Goal: Information Seeking & Learning: Check status

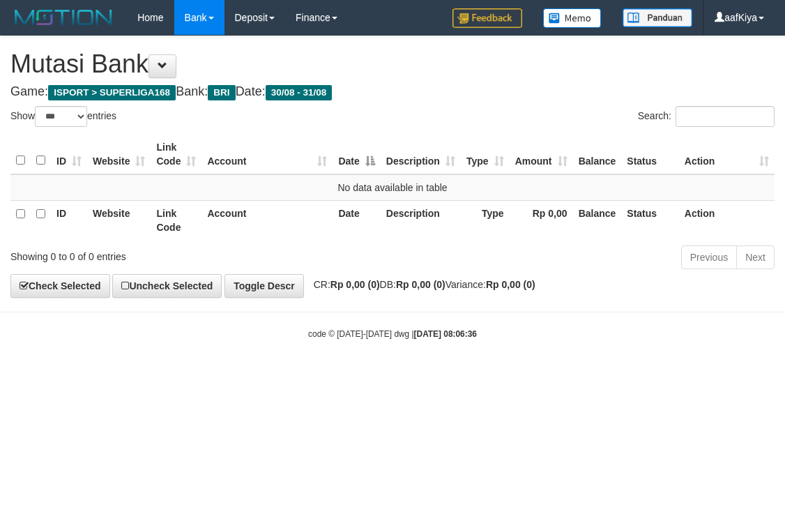
select select "***"
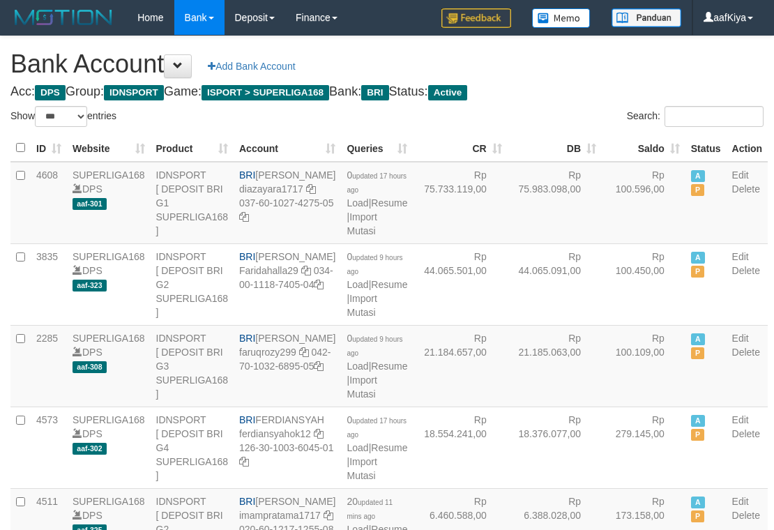
select select "***"
click at [347, 236] on link "Import Mutasi" at bounding box center [362, 223] width 30 height 25
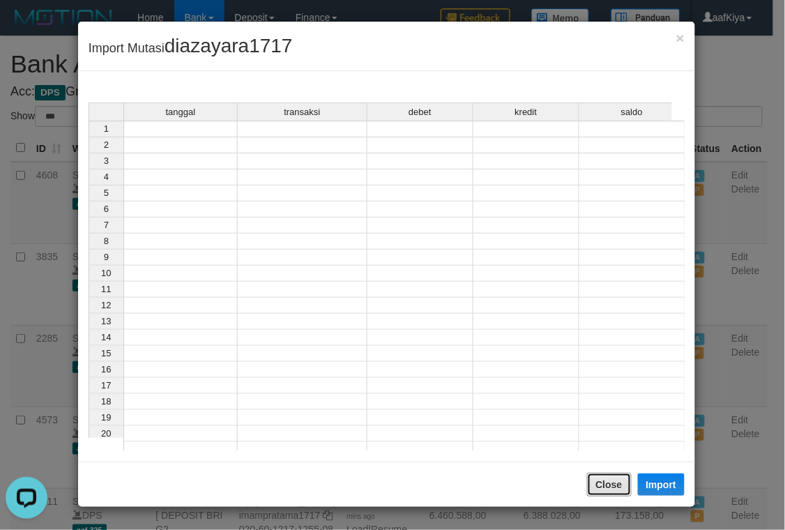
drag, startPoint x: 622, startPoint y: 475, endPoint x: 523, endPoint y: 398, distance: 125.3
click at [617, 474] on button "Close" at bounding box center [609, 485] width 45 height 24
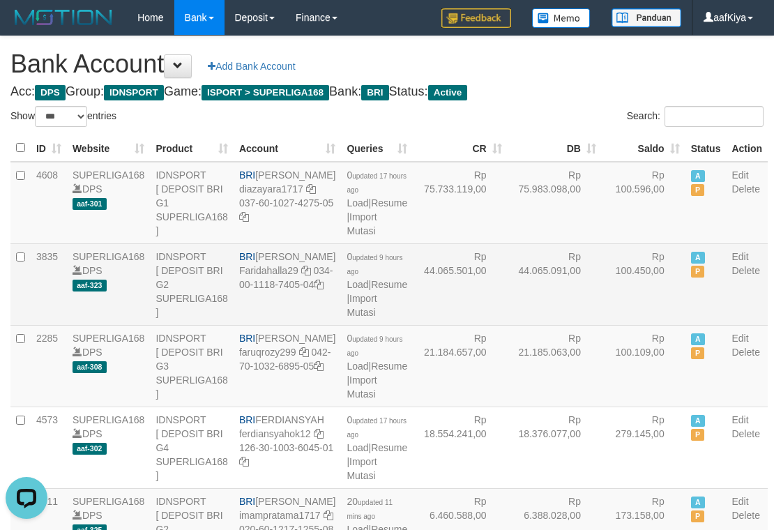
click at [508, 263] on td "Rp 44.065.091,00" at bounding box center [555, 284] width 94 height 82
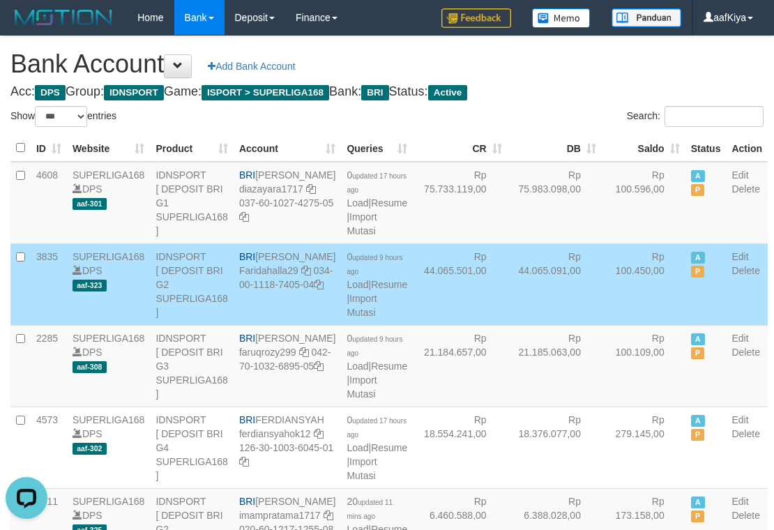
scroll to position [1350, 0]
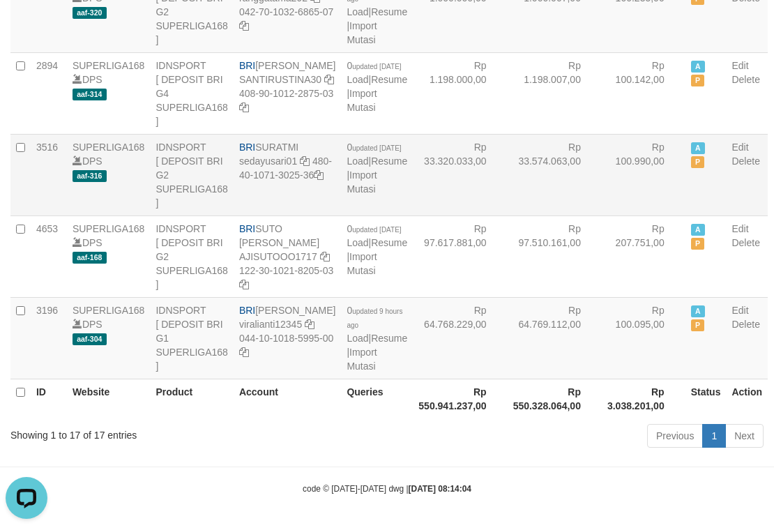
click at [459, 204] on td "Rp 33.320.033,00" at bounding box center [460, 175] width 94 height 82
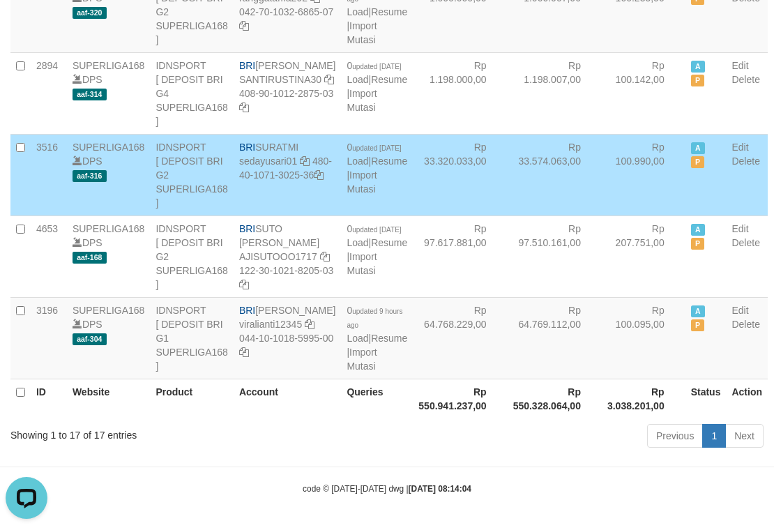
click at [520, 172] on td "Rp 33.574.063,00" at bounding box center [555, 175] width 94 height 82
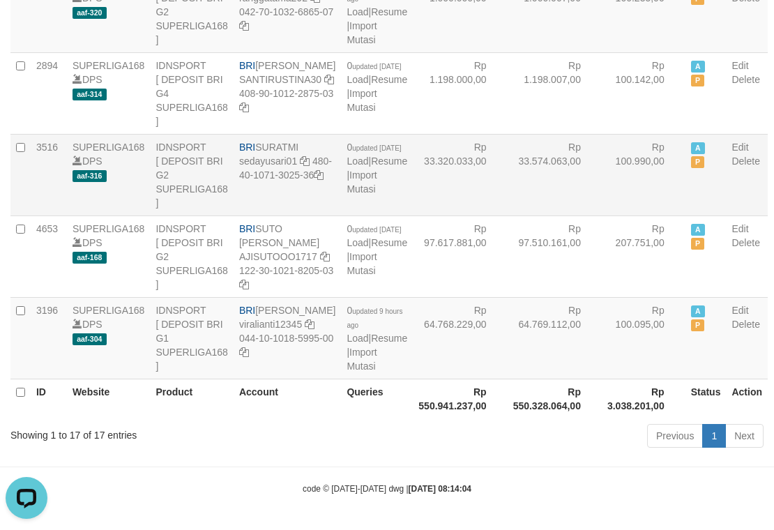
scroll to position [681, 0]
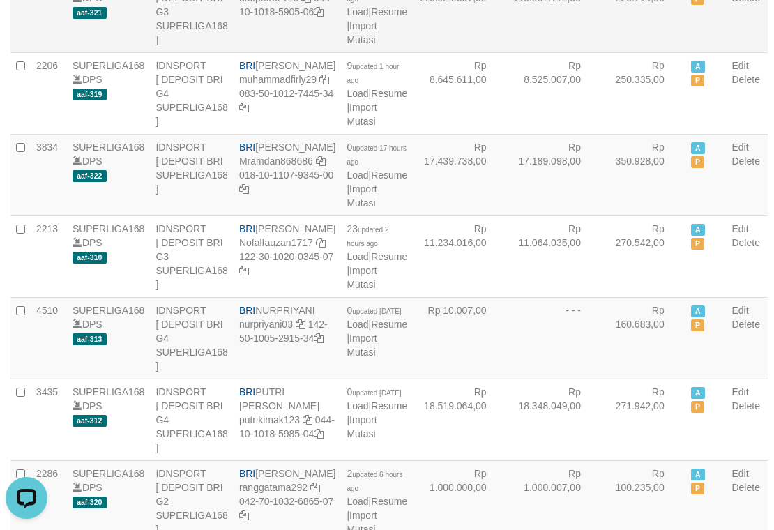
click at [631, 52] on td "Rp 220.714,00" at bounding box center [644, 12] width 84 height 82
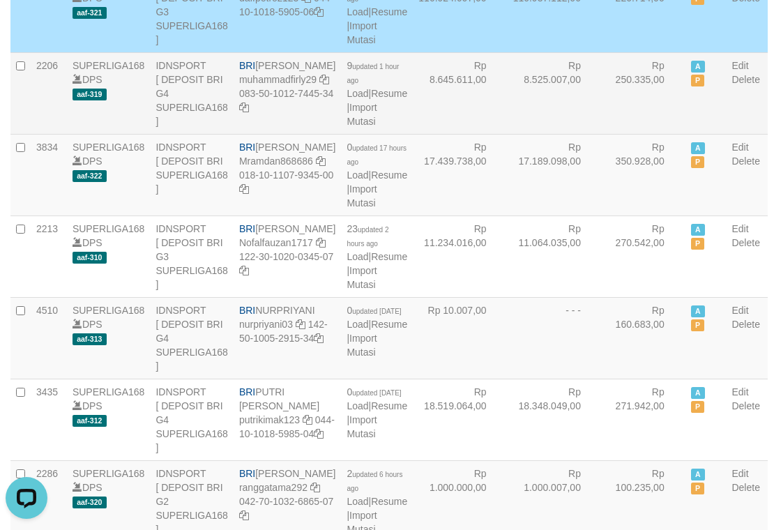
drag, startPoint x: 496, startPoint y: 195, endPoint x: 490, endPoint y: 216, distance: 21.8
click at [508, 134] on td "Rp 8.525.007,00" at bounding box center [555, 93] width 94 height 82
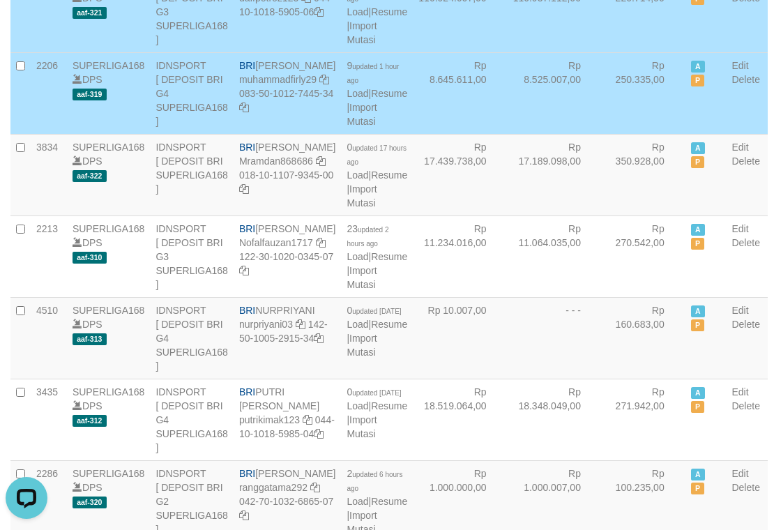
scroll to position [211, 0]
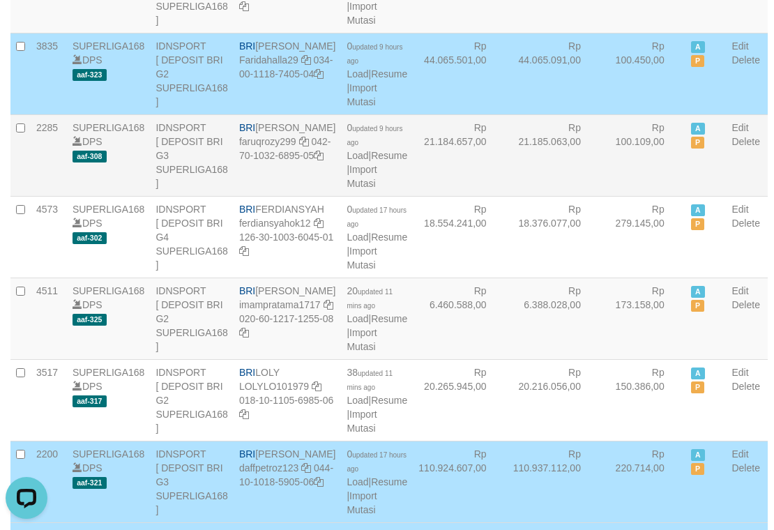
click at [449, 196] on td "Rp 21.184.657,00" at bounding box center [460, 155] width 94 height 82
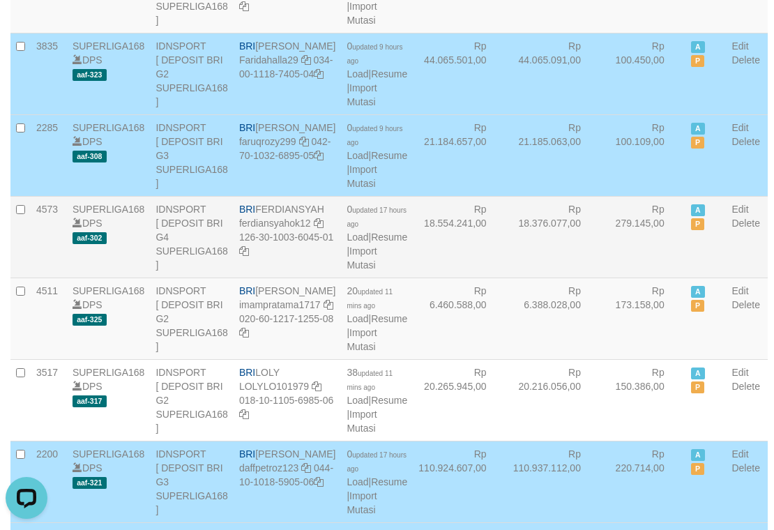
click at [508, 278] on td "Rp 18.376.077,00" at bounding box center [555, 237] width 94 height 82
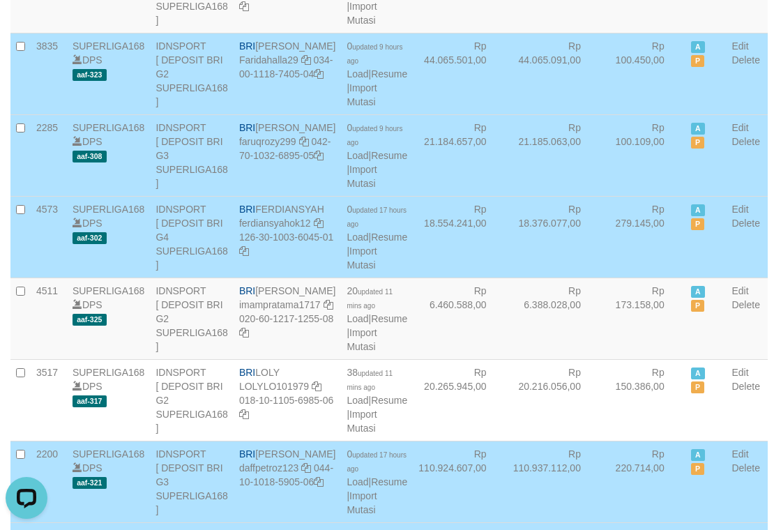
scroll to position [490, 0]
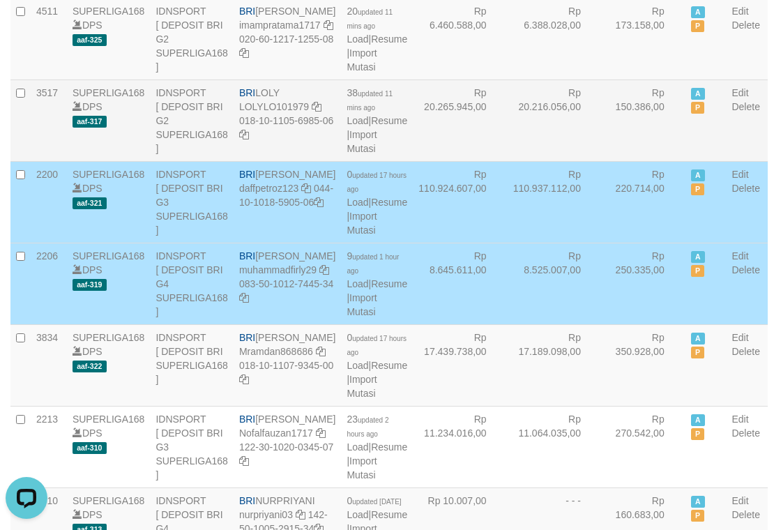
click at [444, 161] on td "Rp 20.265.945,00" at bounding box center [460, 121] width 94 height 82
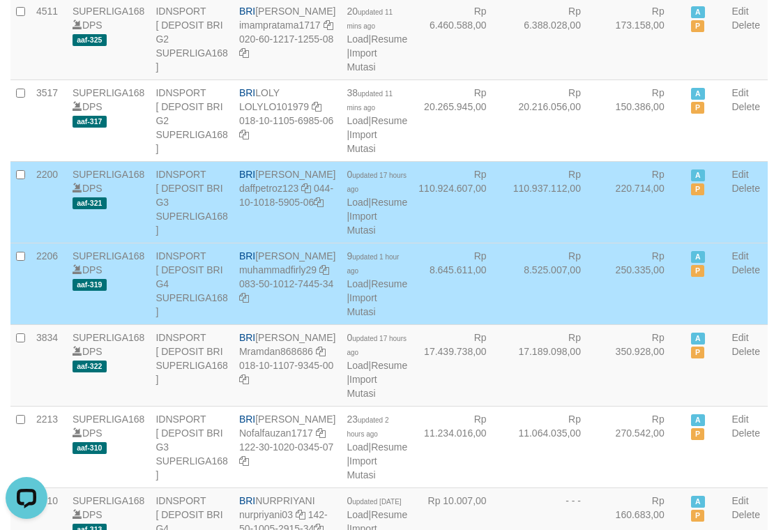
scroll to position [1409, 0]
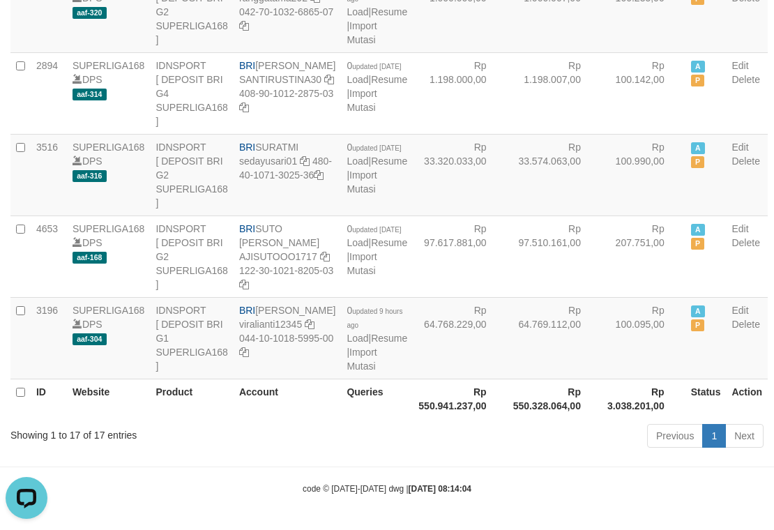
drag, startPoint x: 276, startPoint y: 398, endPoint x: 290, endPoint y: 393, distance: 14.4
click at [287, 395] on th "Account" at bounding box center [287, 399] width 107 height 40
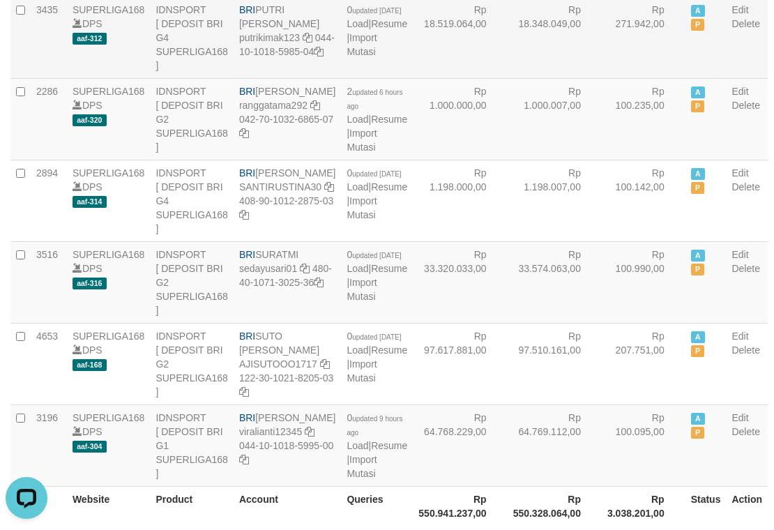
click at [604, 78] on td "Rp 271.942,00" at bounding box center [644, 38] width 84 height 82
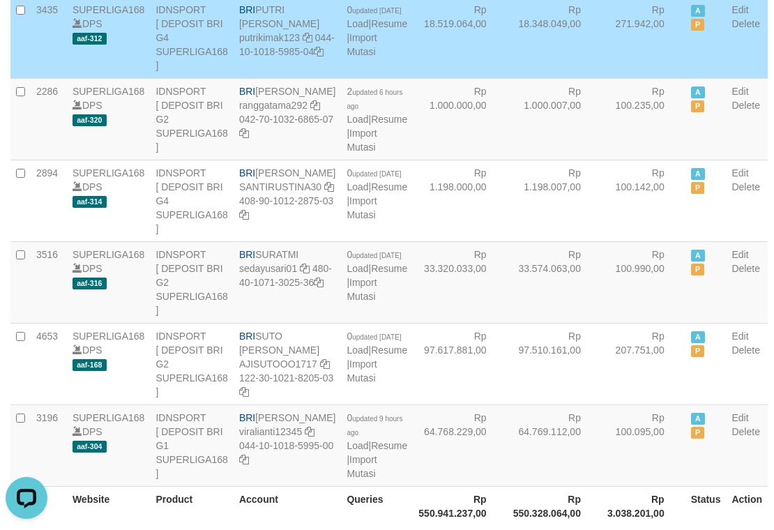
scroll to position [107, 0]
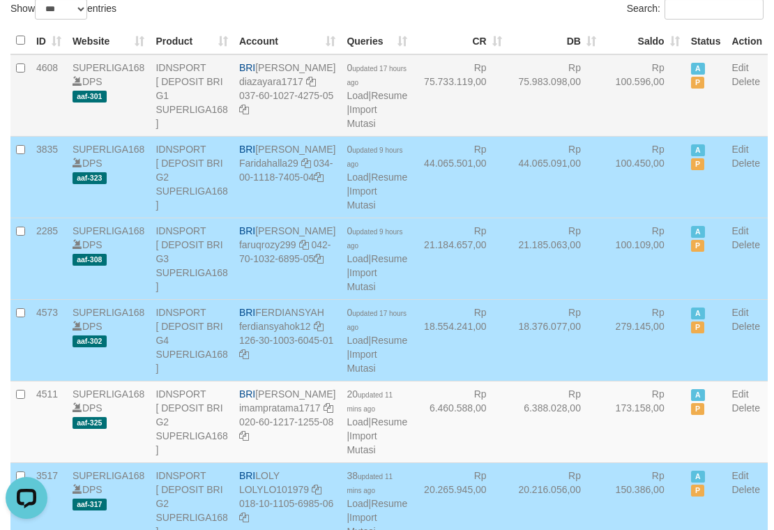
drag, startPoint x: 583, startPoint y: 151, endPoint x: 548, endPoint y: 142, distance: 36.2
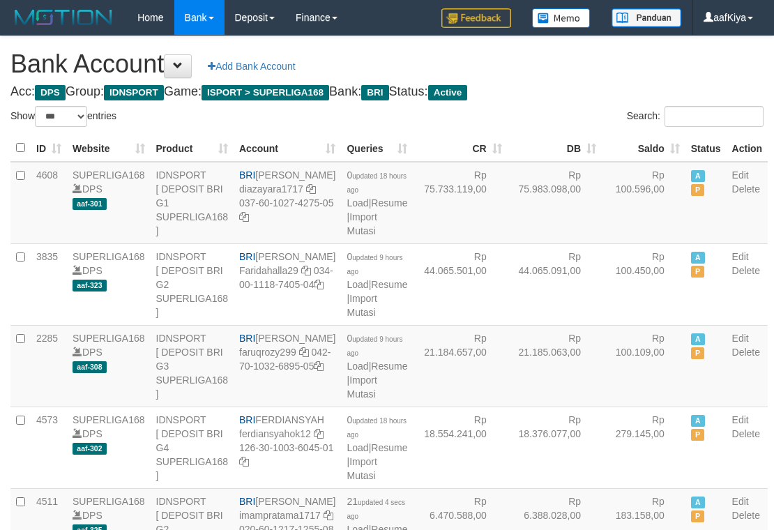
select select "***"
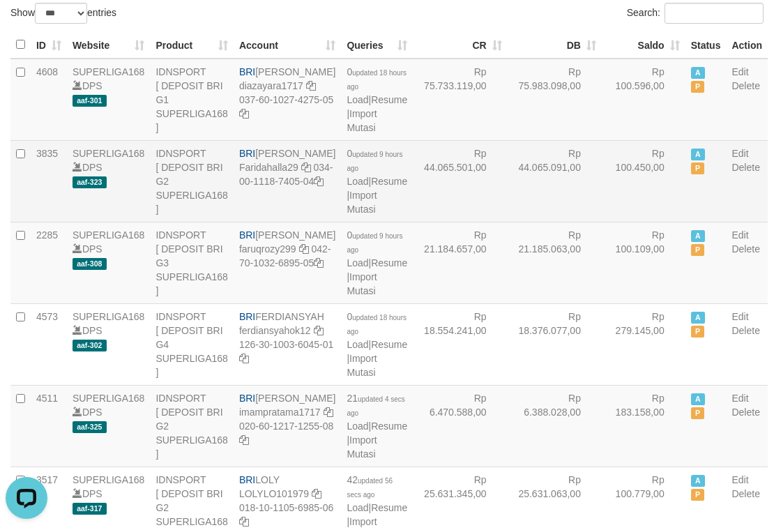
drag, startPoint x: 484, startPoint y: 210, endPoint x: 473, endPoint y: 204, distance: 12.5
click at [480, 201] on tr "3835 SUPERLIGA168 DPS aaf-323 IDNSPORT [ DEPOSIT BRI G2 SUPERLIGA168 ] BRI FARI…" at bounding box center [389, 181] width 758 height 82
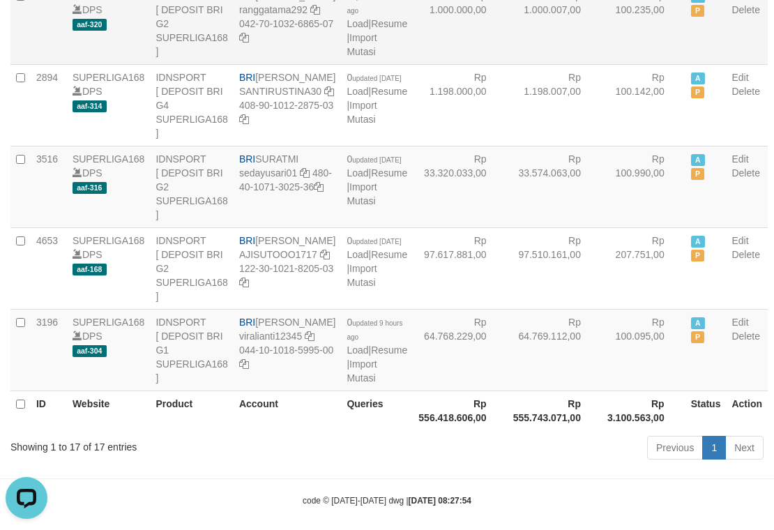
drag, startPoint x: 537, startPoint y: 236, endPoint x: 546, endPoint y: 217, distance: 20.9
click at [548, 64] on td "Rp 1.000.007,00" at bounding box center [555, 24] width 94 height 82
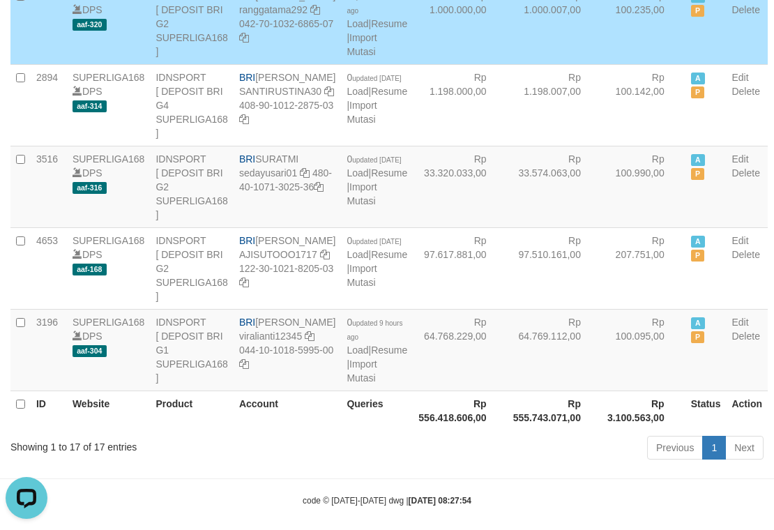
scroll to position [12, 0]
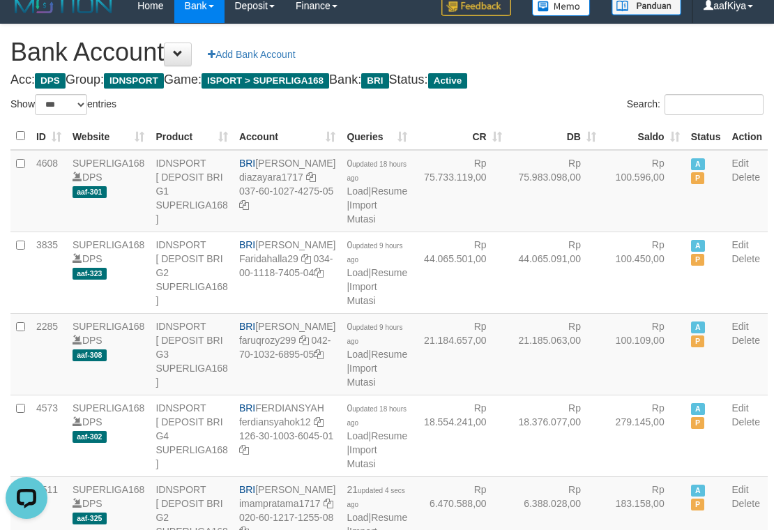
click at [602, 250] on td "Rp 100.450,00" at bounding box center [644, 273] width 84 height 82
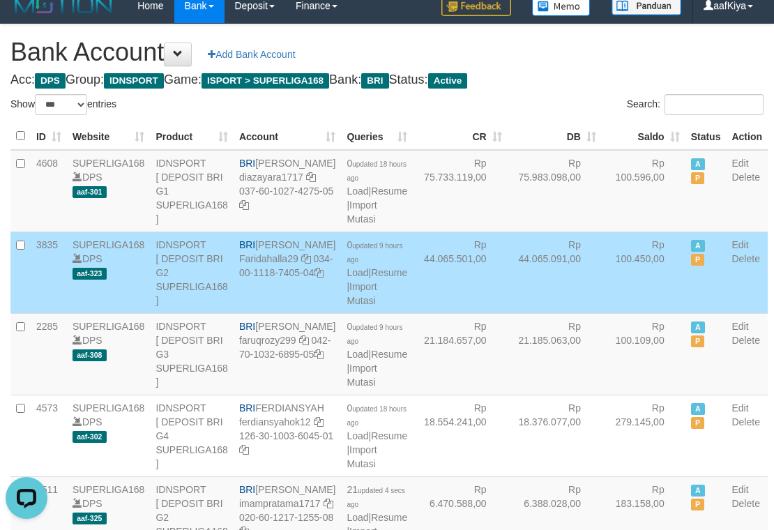
scroll to position [1247, 0]
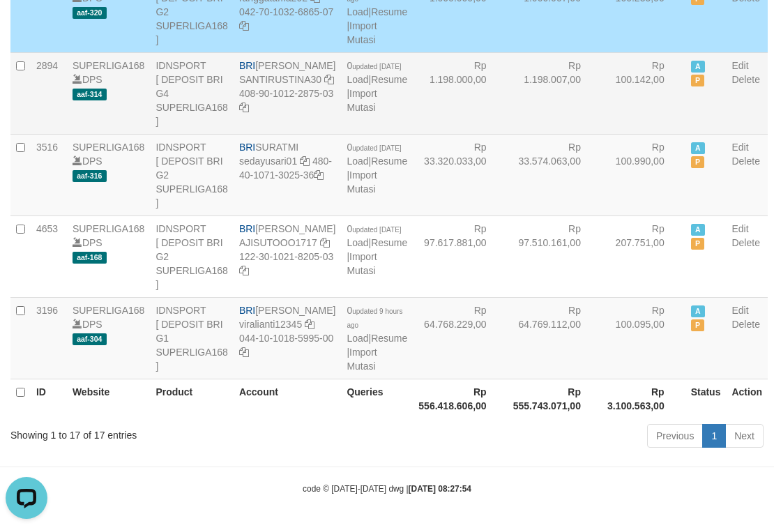
click at [548, 134] on td "Rp 1.198.007,00" at bounding box center [555, 93] width 94 height 82
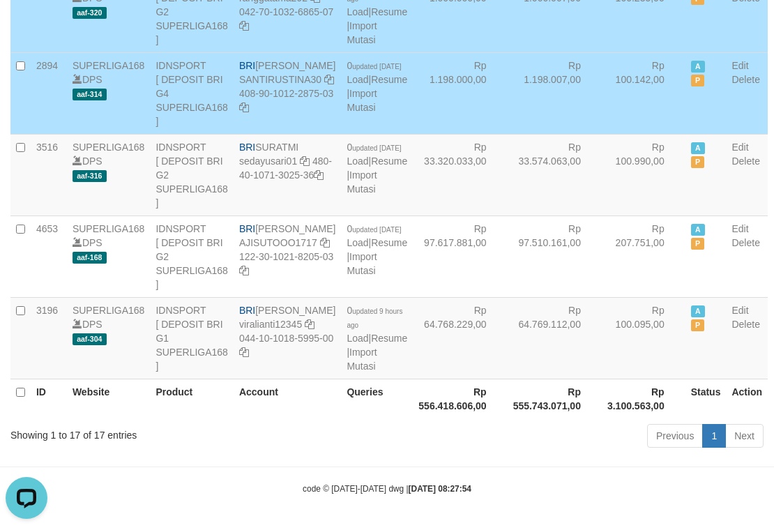
scroll to position [12, 0]
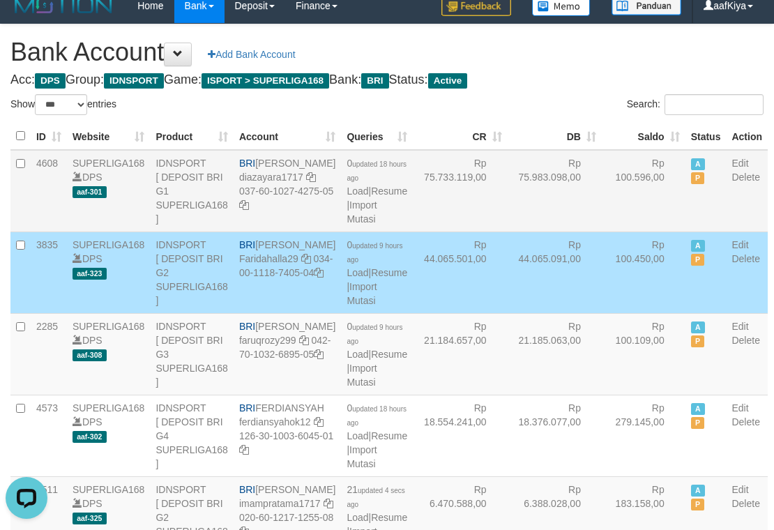
click at [484, 218] on tr "4608 SUPERLIGA168 DPS aaf-301 IDNSPORT [ DEPOSIT BRI G1 SUPERLIGA168 ] BRI DIAZ…" at bounding box center [389, 191] width 758 height 82
drag, startPoint x: 532, startPoint y: 186, endPoint x: 546, endPoint y: 172, distance: 19.8
click at [542, 179] on td "Rp 75.983.098,00" at bounding box center [555, 191] width 94 height 82
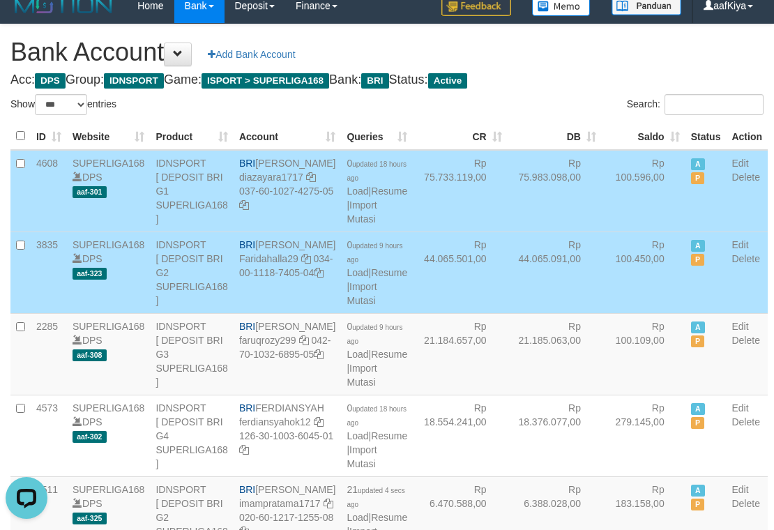
scroll to position [866, 0]
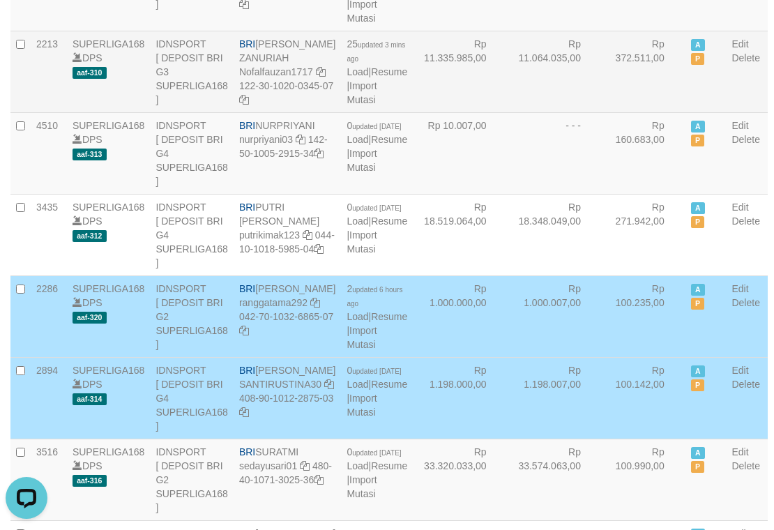
drag, startPoint x: 310, startPoint y: 233, endPoint x: 440, endPoint y: 216, distance: 131.5
click at [317, 112] on td "BRI NOFAL ZANURIAH Nofalfauzan1717 122-30-1020-0345-07" at bounding box center [287, 72] width 107 height 82
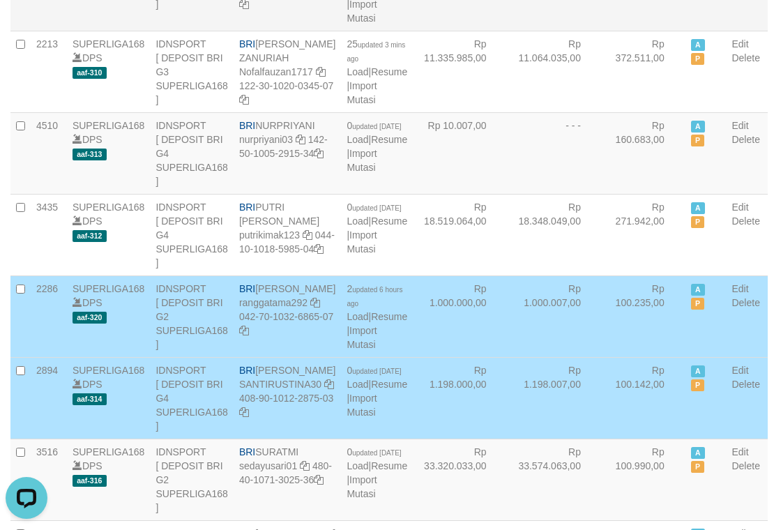
drag, startPoint x: 524, startPoint y: 130, endPoint x: 262, endPoint y: 73, distance: 268.5
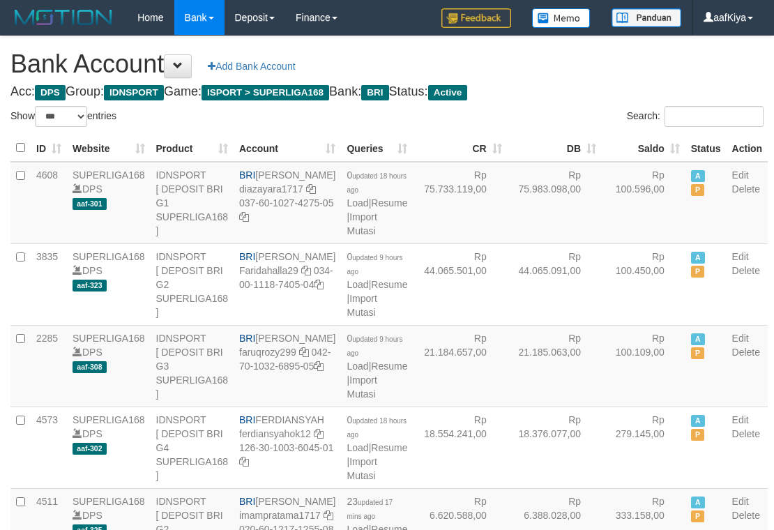
select select "***"
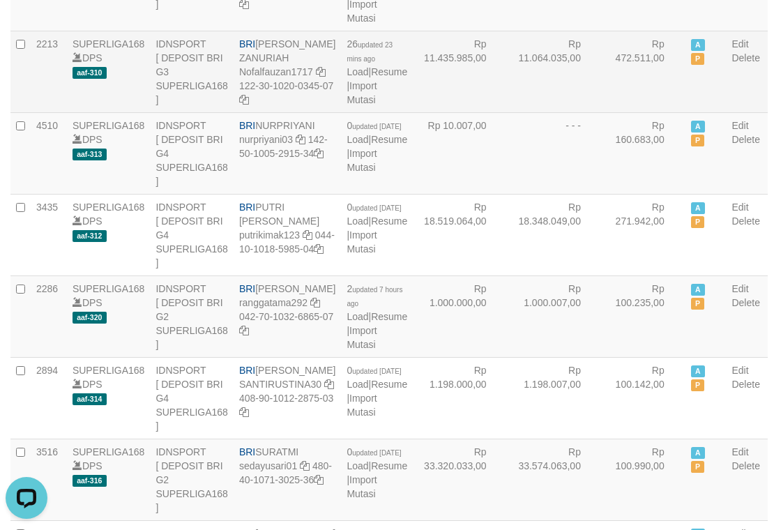
click at [449, 112] on td "Rp 11.435.985,00" at bounding box center [460, 72] width 94 height 82
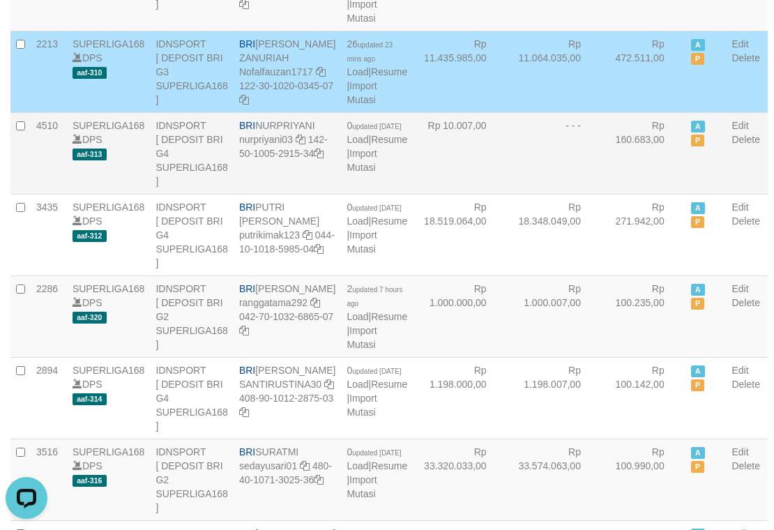
click at [443, 194] on td "Rp 10.007,00" at bounding box center [460, 153] width 94 height 82
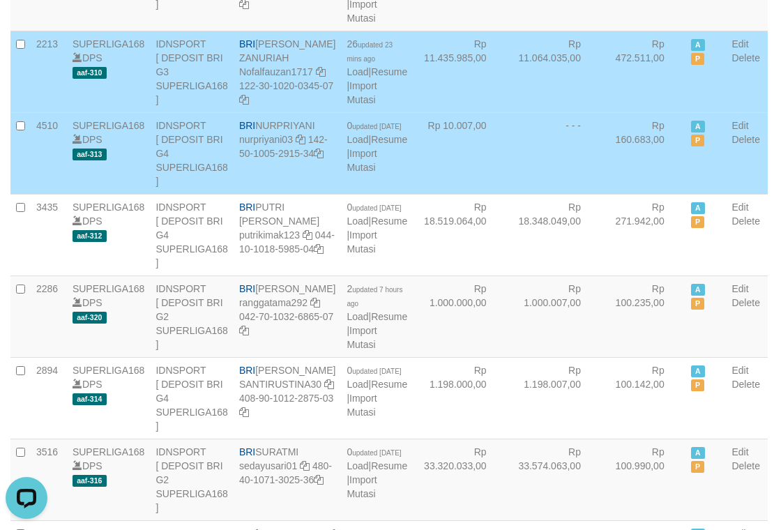
click at [444, 194] on td "Rp 10.007,00" at bounding box center [460, 153] width 94 height 82
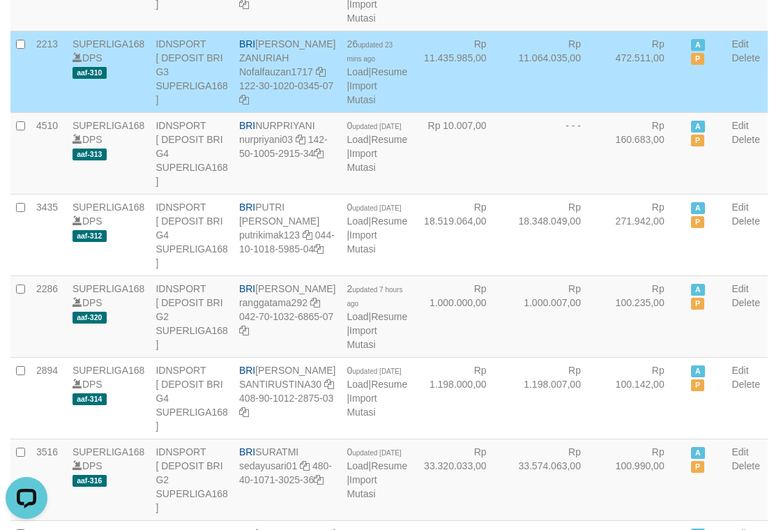
scroll to position [387, 0]
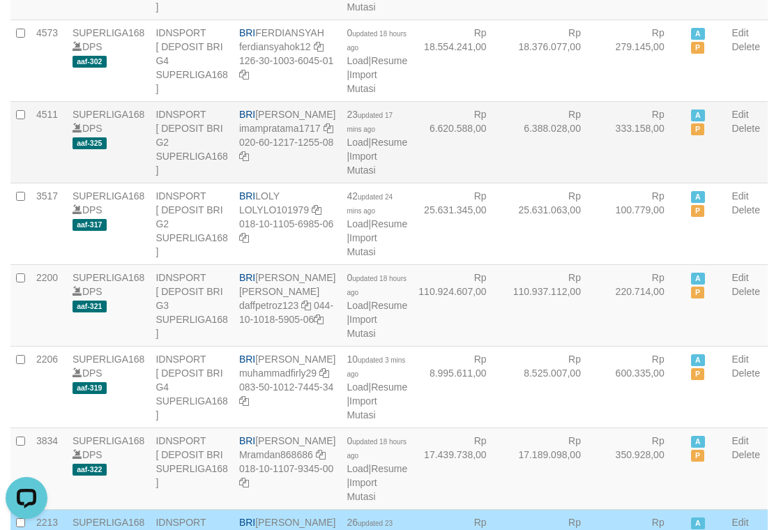
click at [477, 183] on td "Rp 6.620.588,00" at bounding box center [460, 142] width 94 height 82
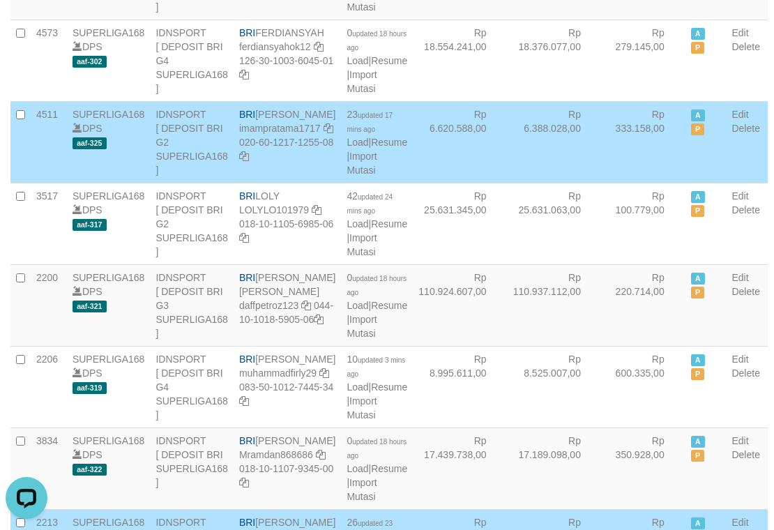
click at [460, 183] on td "Rp 6.620.588,00" at bounding box center [460, 142] width 94 height 82
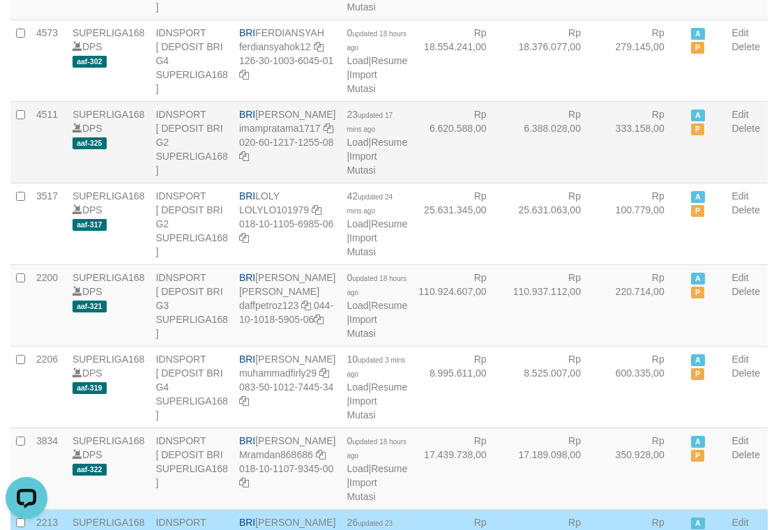
click at [428, 183] on td "Rp 6.620.588,00" at bounding box center [460, 142] width 94 height 82
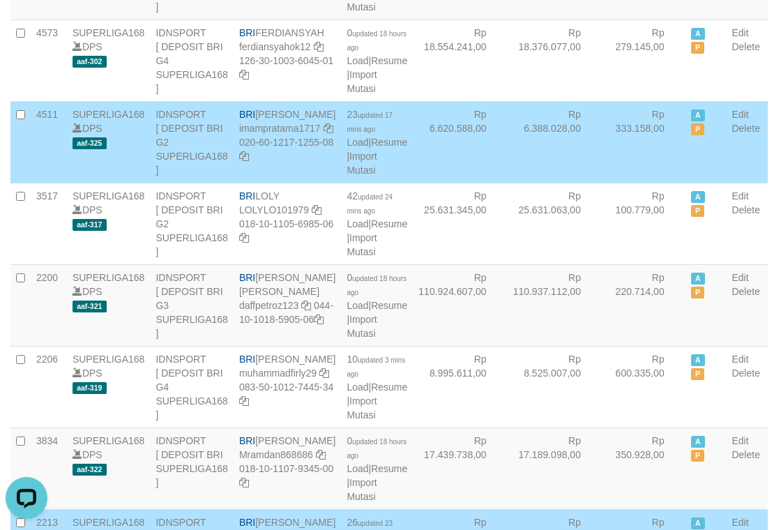
click at [463, 183] on td "Rp 6.620.588,00" at bounding box center [460, 142] width 94 height 82
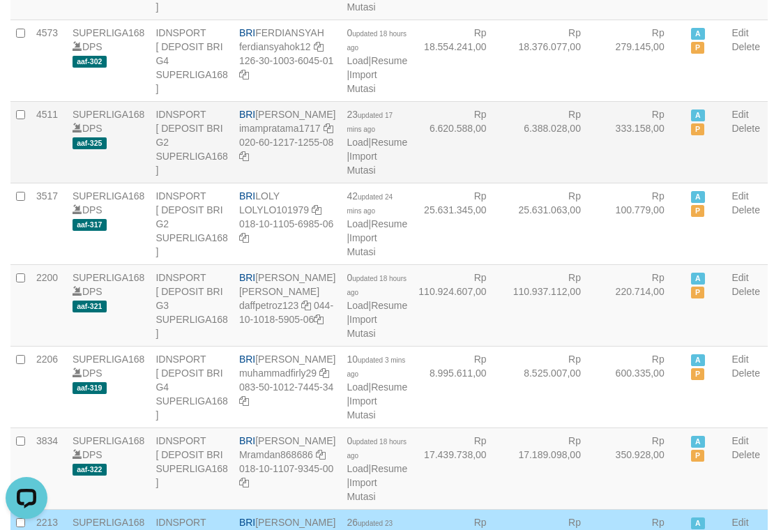
click at [476, 183] on td "Rp 6.620.588,00" at bounding box center [460, 142] width 94 height 82
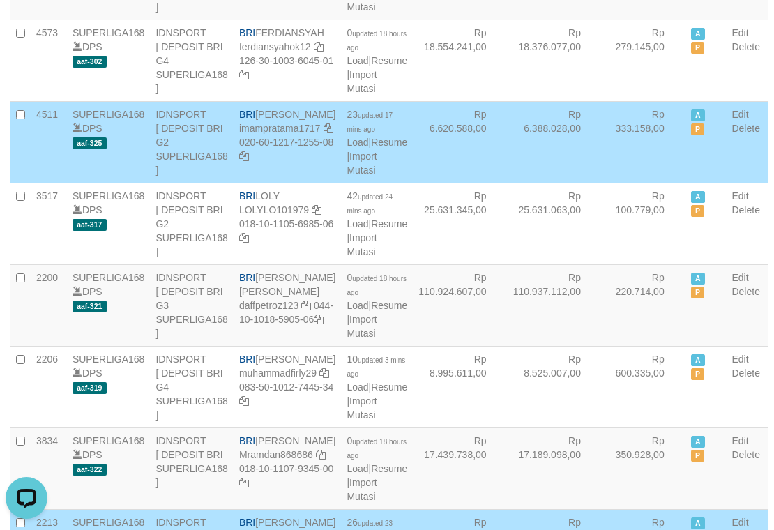
click at [453, 183] on td "Rp 6.620.588,00" at bounding box center [460, 142] width 94 height 82
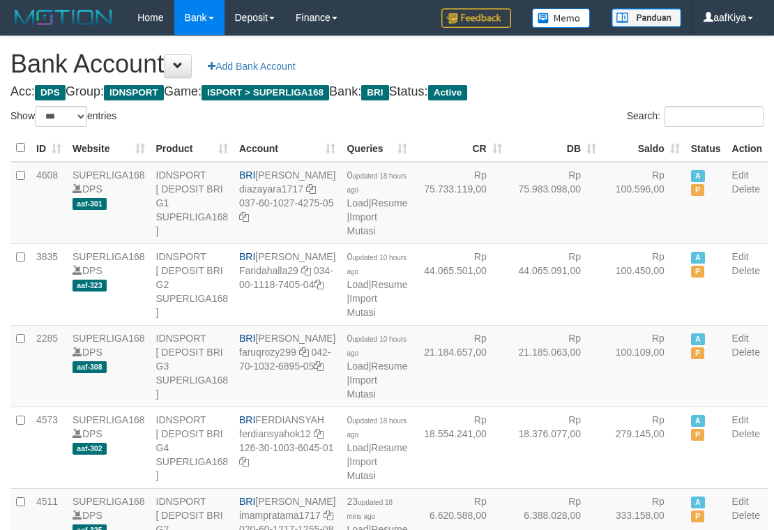
select select "***"
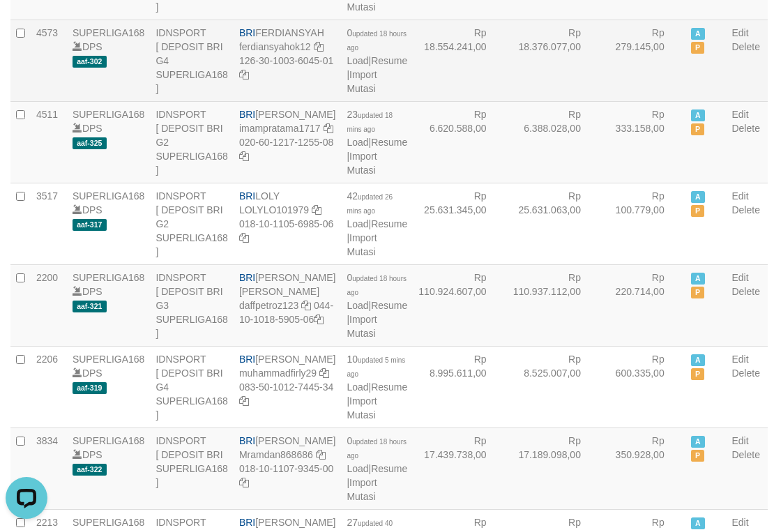
click at [433, 101] on td "Rp 18.554.241,00" at bounding box center [460, 61] width 94 height 82
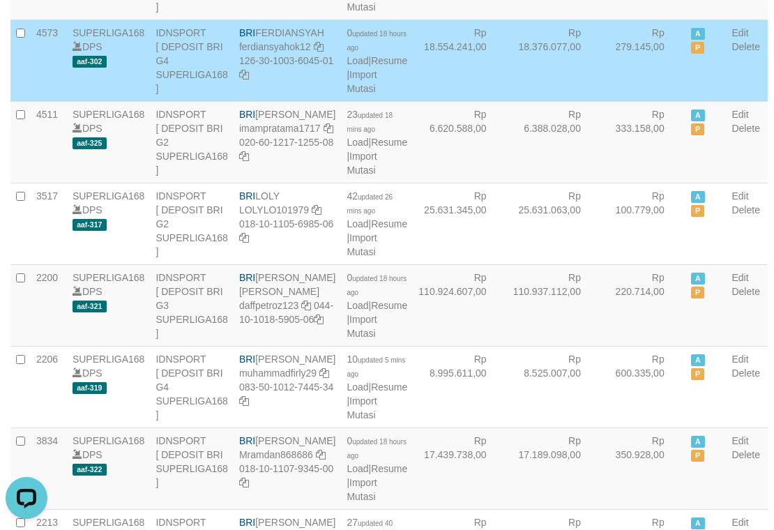
click at [436, 101] on td "Rp 18.554.241,00" at bounding box center [460, 61] width 94 height 82
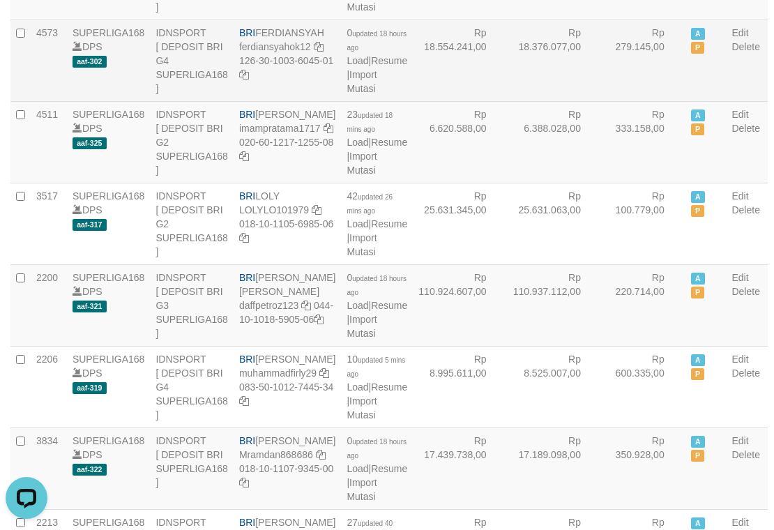
click at [437, 101] on td "Rp 18.554.241,00" at bounding box center [460, 61] width 94 height 82
click at [434, 101] on td "Rp 18.554.241,00" at bounding box center [460, 61] width 94 height 82
drag, startPoint x: 433, startPoint y: 123, endPoint x: 471, endPoint y: 142, distance: 43.1
click at [434, 101] on td "Rp 18.554.241,00" at bounding box center [460, 61] width 94 height 82
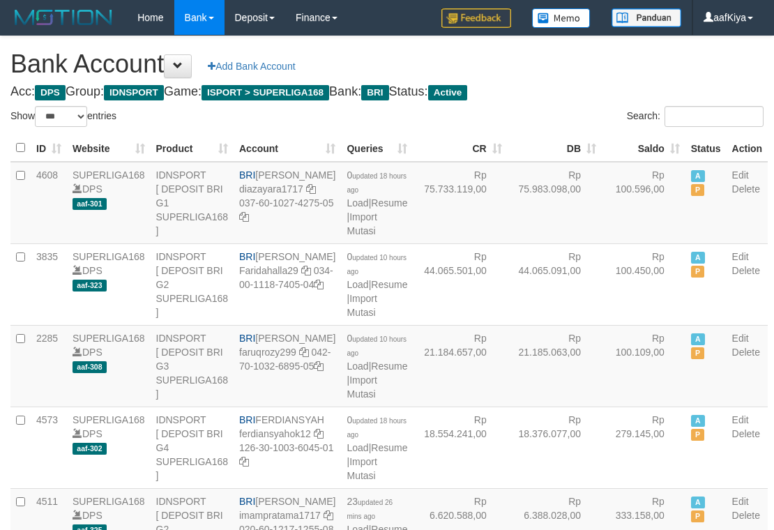
select select "***"
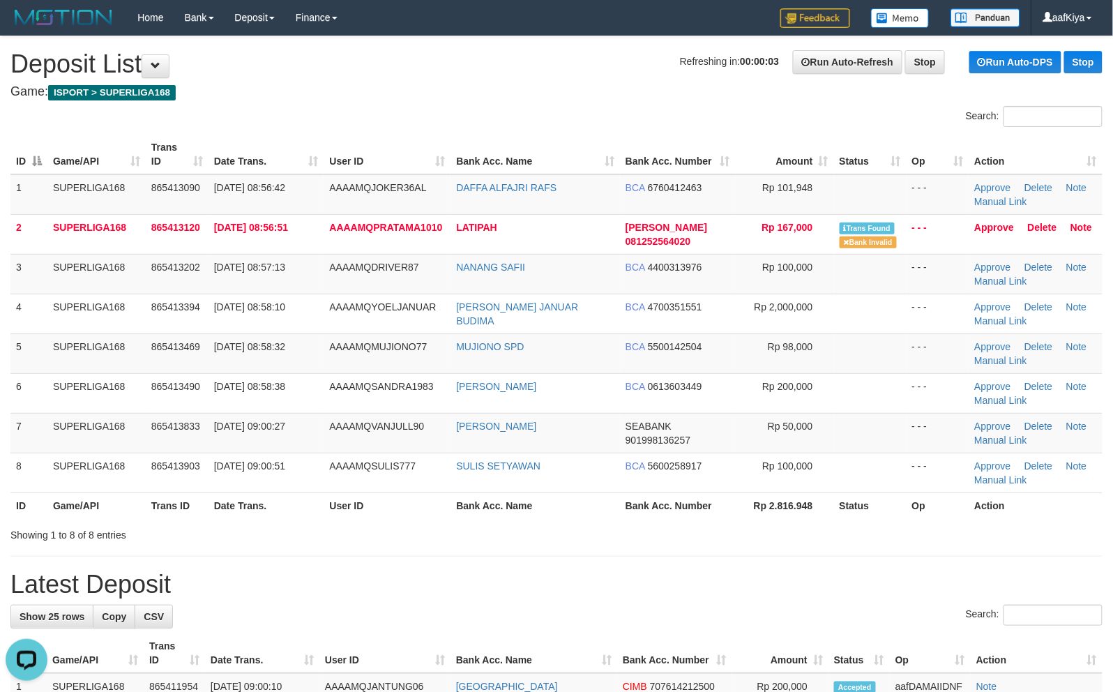
drag, startPoint x: 461, startPoint y: 64, endPoint x: 462, endPoint y: 73, distance: 8.4
click at [461, 68] on h1 "Refreshing in: 00:00:03 Run Auto-Refresh Stop Run Auto-DPS Stop Deposit List" at bounding box center [556, 64] width 1092 height 28
drag, startPoint x: 463, startPoint y: 73, endPoint x: 450, endPoint y: 82, distance: 15.1
click at [462, 74] on h1 "Refreshing in: 00:00:03 Run Auto-Refresh Stop Run Auto-DPS Stop Deposit List" at bounding box center [556, 64] width 1092 height 28
drag, startPoint x: 449, startPoint y: 84, endPoint x: 427, endPoint y: 102, distance: 28.2
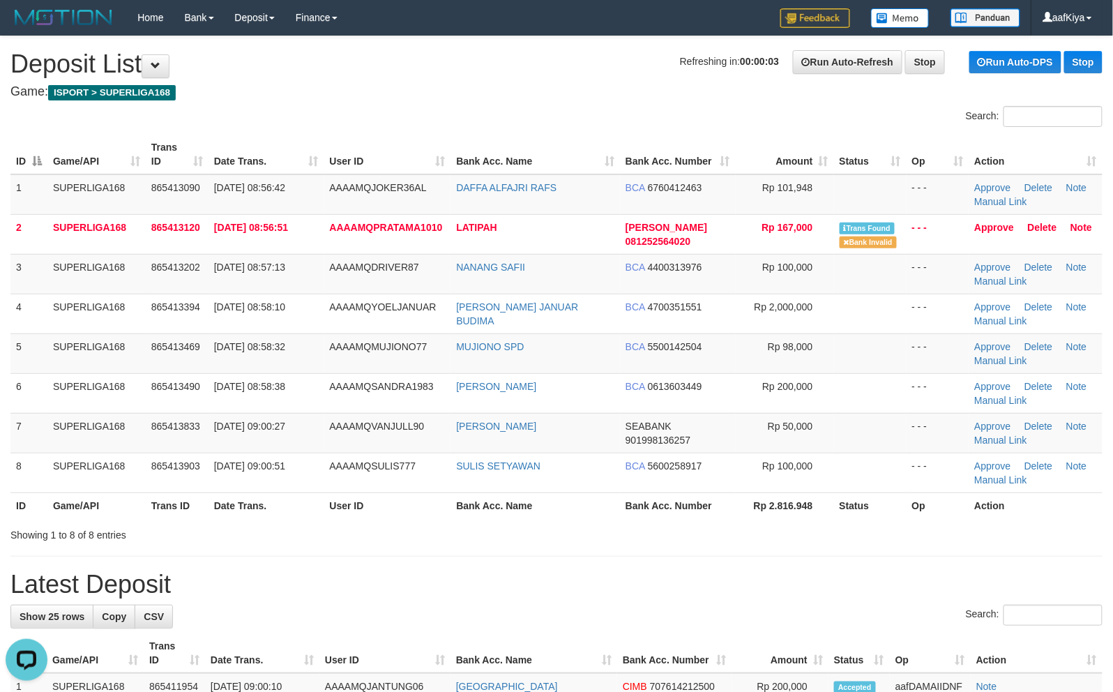
drag, startPoint x: 414, startPoint y: 583, endPoint x: 416, endPoint y: 575, distance: 8.6
click at [414, 582] on h1 "Latest Deposit" at bounding box center [556, 585] width 1092 height 28
click at [375, 571] on h1 "Latest Deposit" at bounding box center [556, 585] width 1092 height 28
